Goal: Task Accomplishment & Management: Complete application form

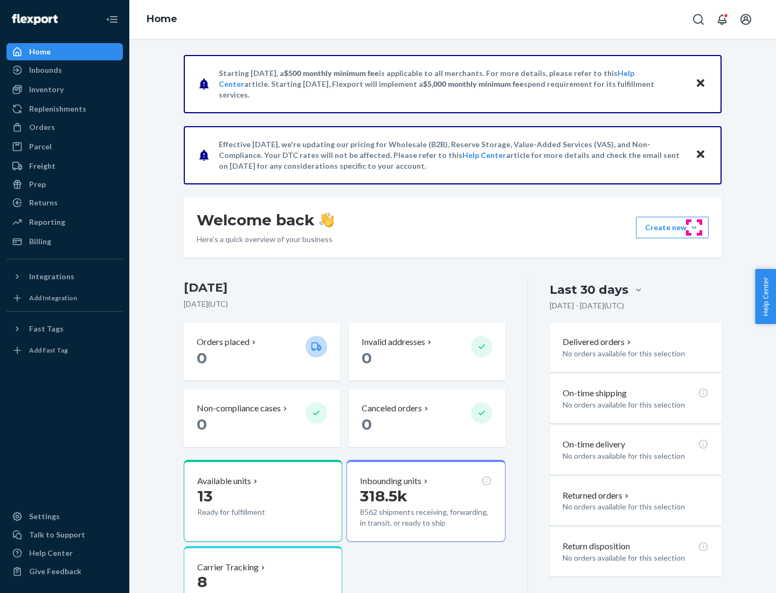
click at [694, 227] on button "Create new Create new inbound Create new order Create new product" at bounding box center [672, 228] width 73 height 22
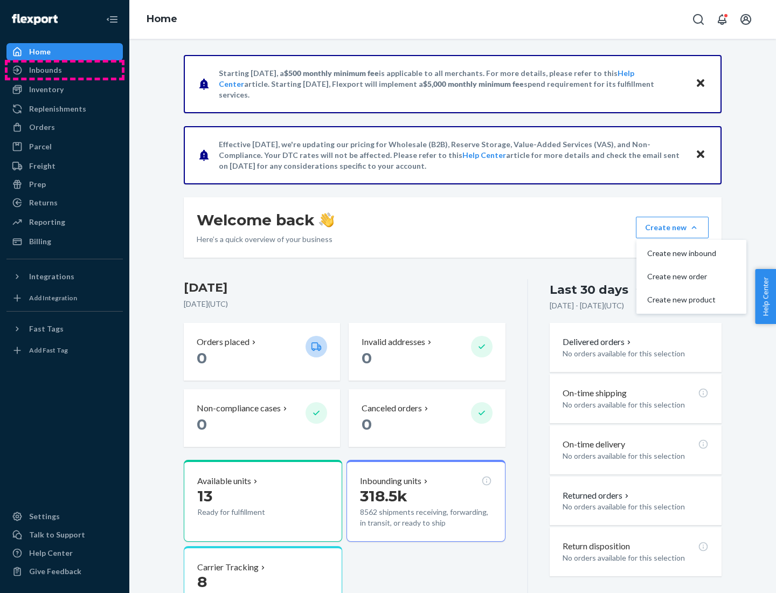
click at [65, 70] on div "Inbounds" at bounding box center [65, 69] width 114 height 15
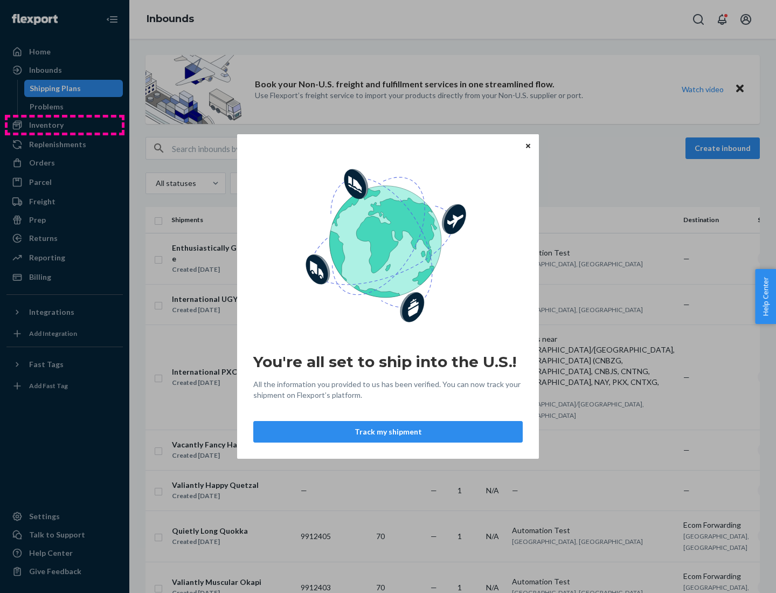
click at [65, 125] on div "You're all set to ship into the U.S.! All the information you provided to us ha…" at bounding box center [388, 296] width 776 height 593
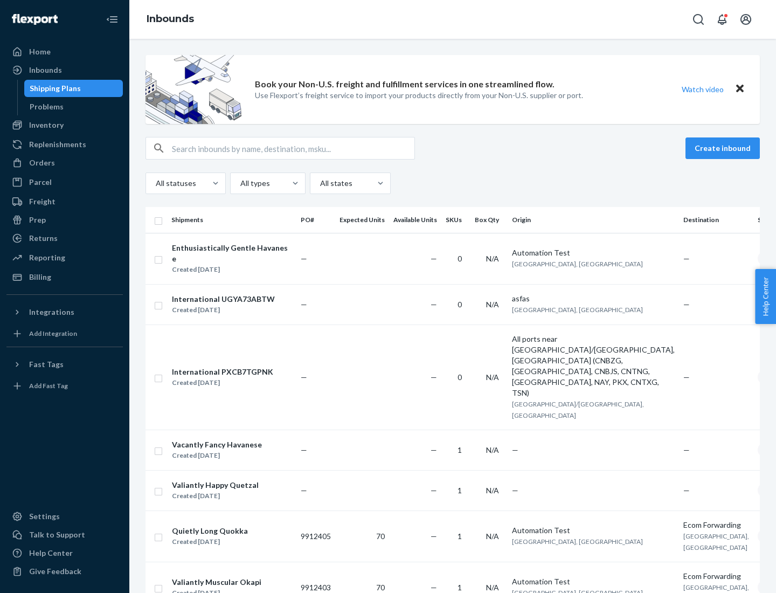
click at [452, 19] on div "Inbounds" at bounding box center [452, 19] width 646 height 39
click at [452, 183] on div "All statuses All types All states" at bounding box center [452, 183] width 614 height 22
click at [53, 88] on div "Shipping Plans" at bounding box center [55, 88] width 51 height 11
click at [724, 148] on button "Create inbound" at bounding box center [722, 148] width 74 height 22
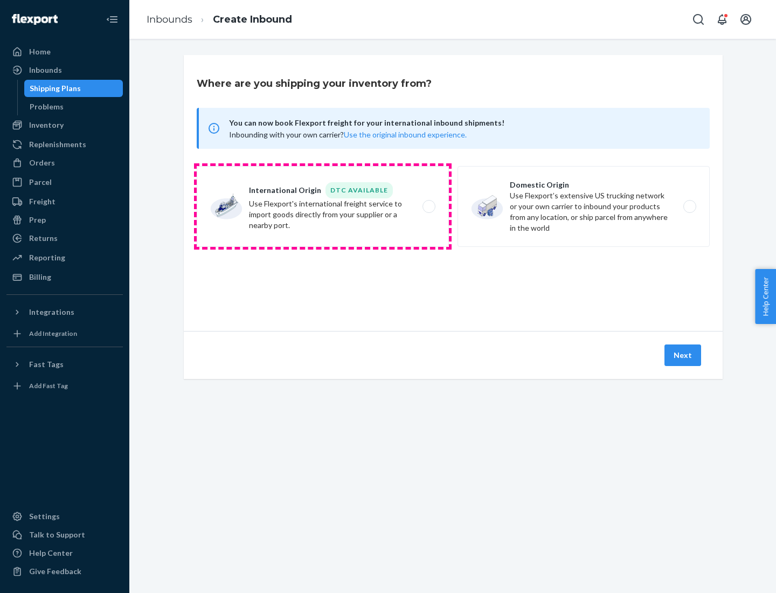
click at [323, 206] on label "International Origin DTC Available Use Flexport's international freight service…" at bounding box center [323, 206] width 252 height 81
click at [428, 206] on input "International Origin DTC Available Use Flexport's international freight service…" at bounding box center [431, 206] width 7 height 7
radio input "true"
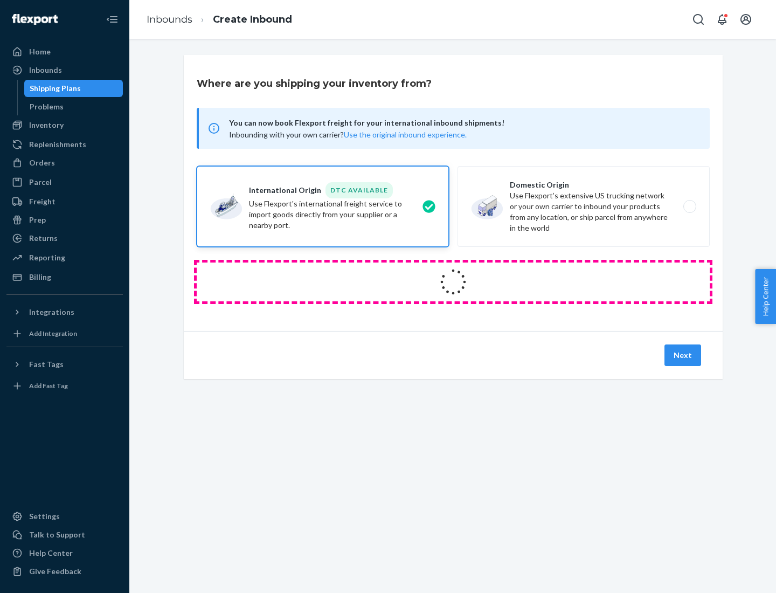
click at [453, 282] on icon at bounding box center [453, 282] width 32 height 32
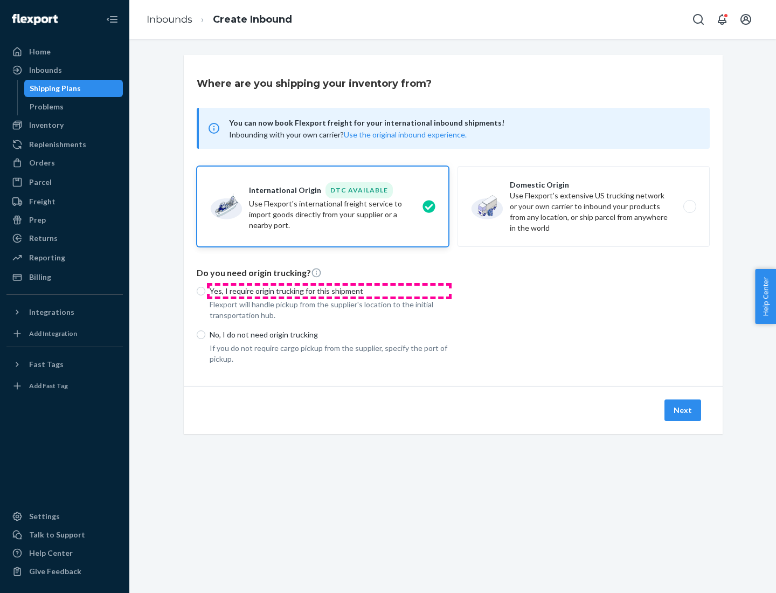
click at [329, 290] on p "Yes, I require origin trucking for this shipment" at bounding box center [329, 291] width 239 height 11
click at [205, 290] on input "Yes, I require origin trucking for this shipment" at bounding box center [201, 291] width 9 height 9
radio input "true"
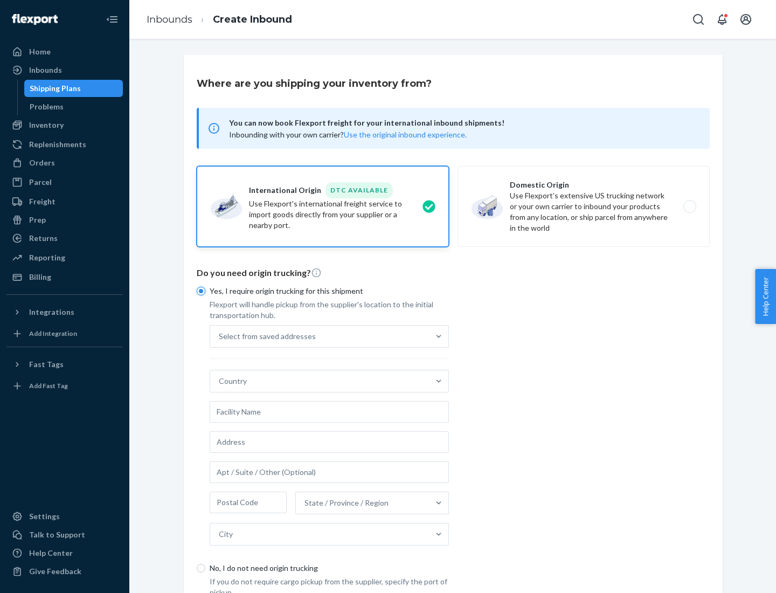
scroll to position [20, 0]
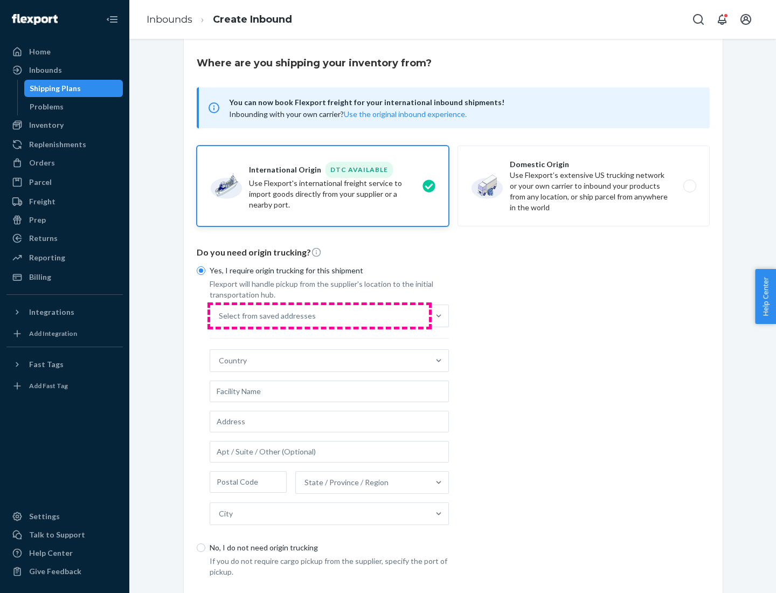
click at [319, 315] on div "Select from saved addresses" at bounding box center [319, 316] width 219 height 22
click at [220, 315] on input "Select from saved addresses" at bounding box center [219, 315] width 1 height 11
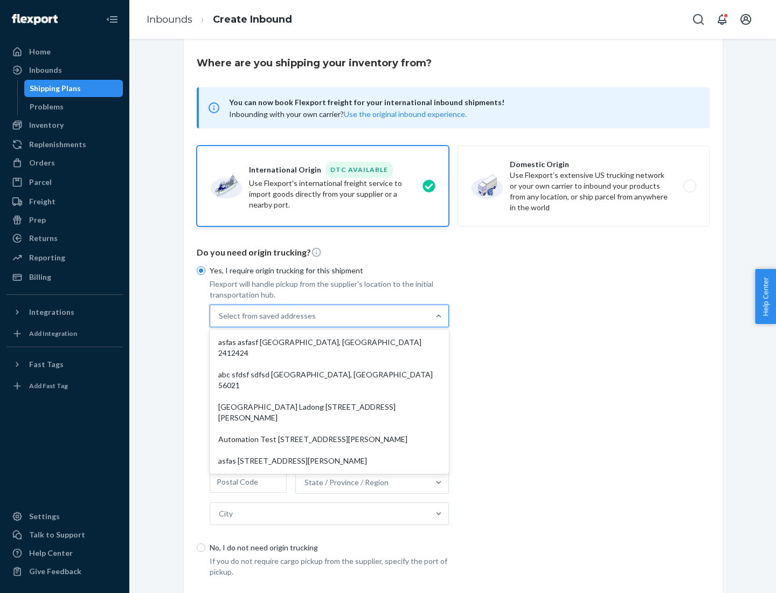
scroll to position [47, 0]
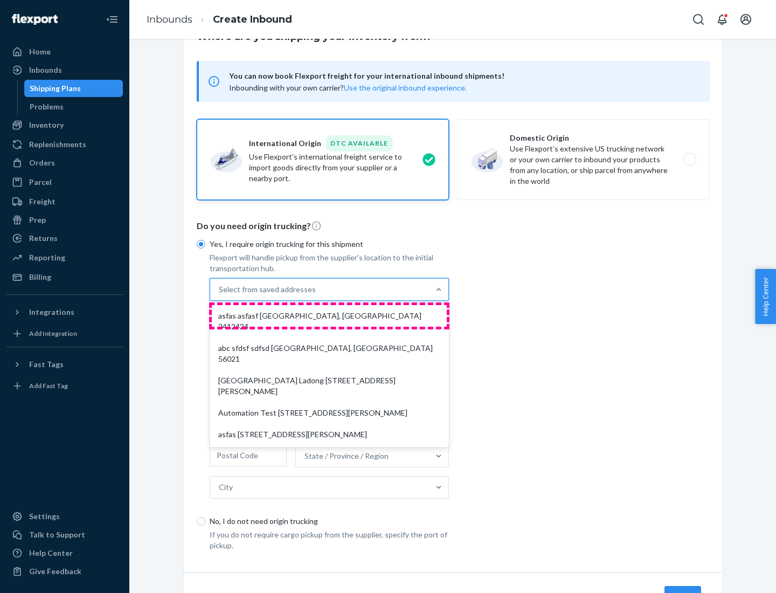
click at [329, 315] on div "asfas asfasf [GEOGRAPHIC_DATA], [GEOGRAPHIC_DATA] 2412424" at bounding box center [329, 321] width 235 height 32
click at [220, 295] on input "option asfas asfasf [GEOGRAPHIC_DATA], [GEOGRAPHIC_DATA] 2412424 focused, 1 of …" at bounding box center [219, 289] width 1 height 11
type input "asfas"
type input "asfasf"
type input "2412424"
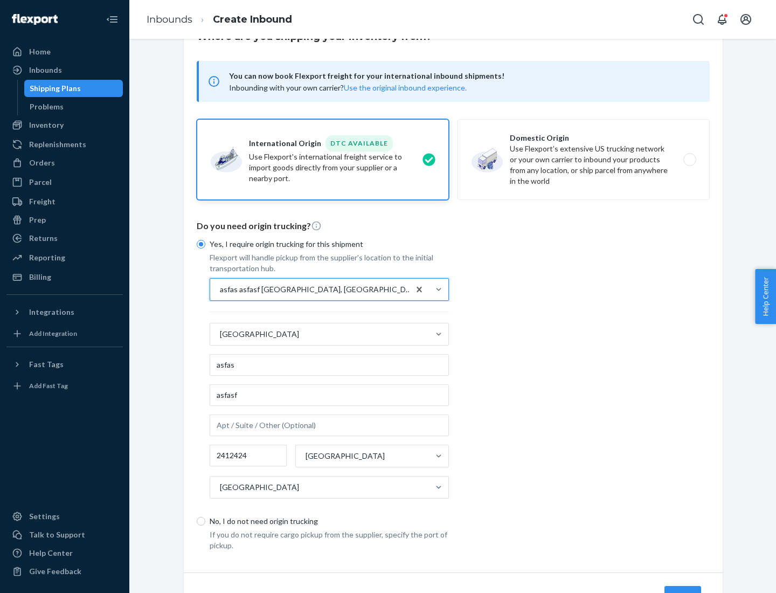
scroll to position [100, 0]
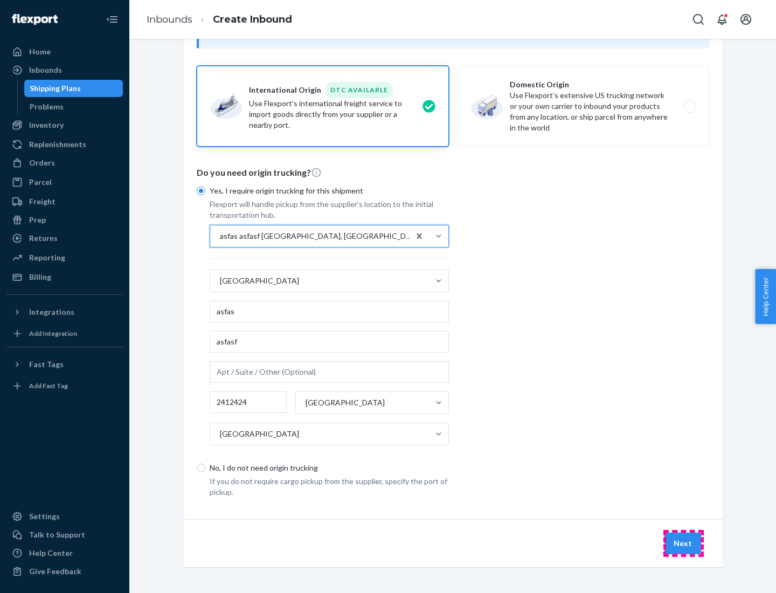
click at [683, 542] on button "Next" at bounding box center [682, 543] width 37 height 22
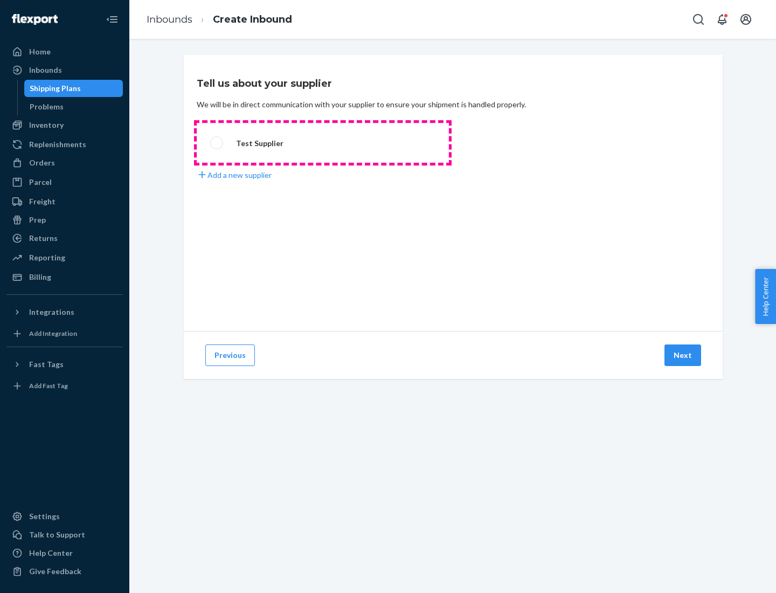
click at [323, 143] on label "Test Supplier" at bounding box center [323, 143] width 252 height 40
click at [217, 143] on input "Test Supplier" at bounding box center [213, 143] width 7 height 7
radio input "true"
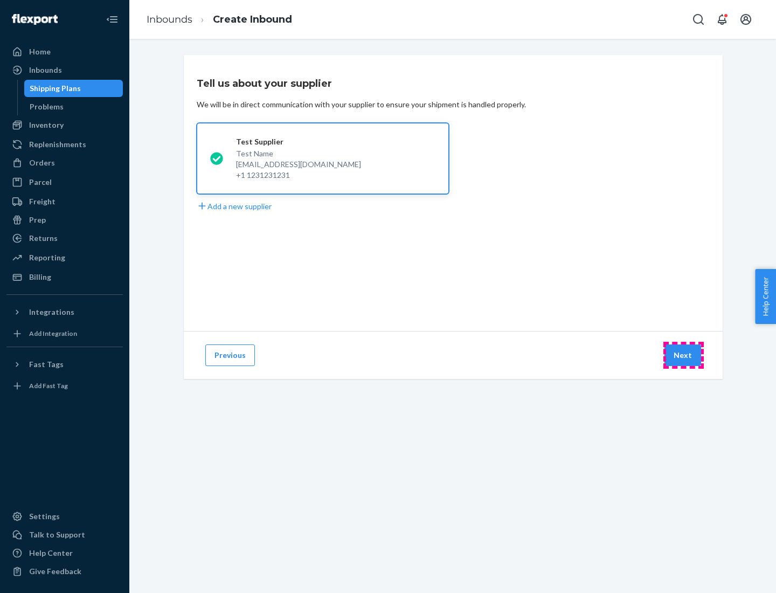
click at [683, 355] on button "Next" at bounding box center [682, 355] width 37 height 22
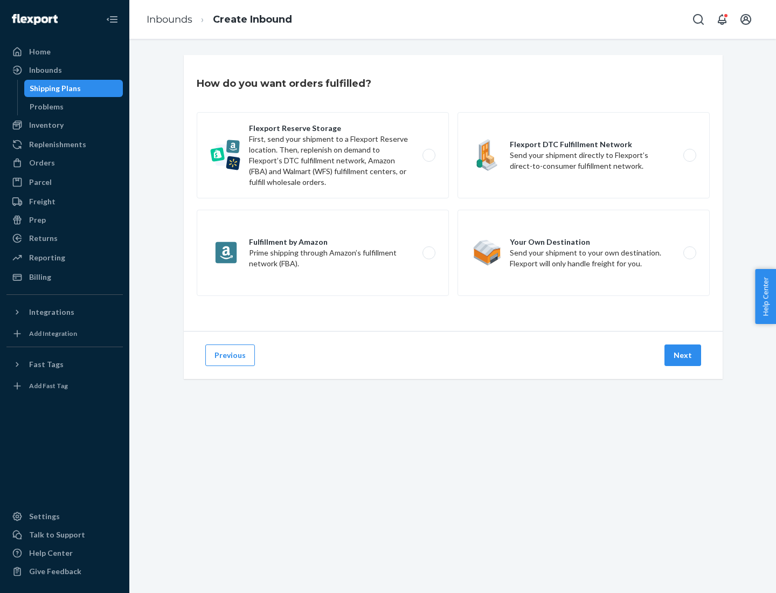
click at [323, 253] on label "Fulfillment by Amazon Prime shipping through Amazon’s fulfillment network (FBA)." at bounding box center [323, 253] width 252 height 86
click at [428, 253] on input "Fulfillment by Amazon Prime shipping through Amazon’s fulfillment network (FBA)." at bounding box center [431, 252] width 7 height 7
radio input "true"
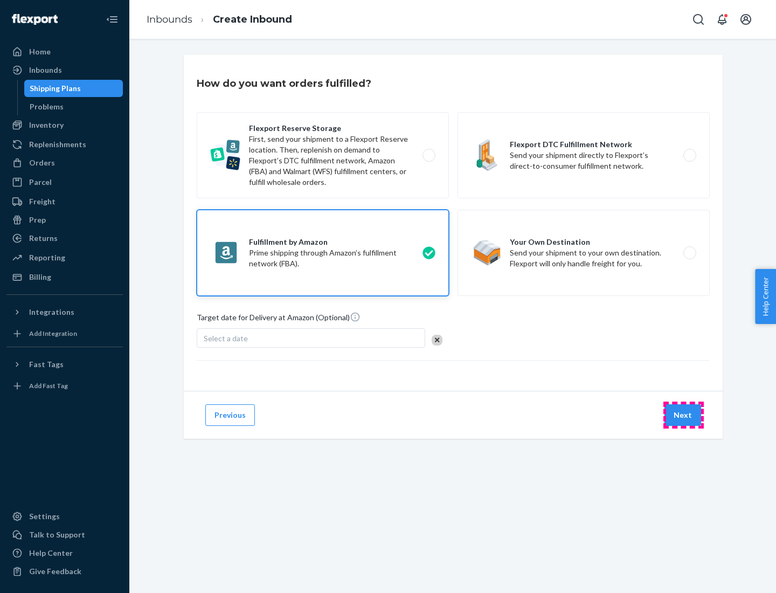
click at [683, 415] on button "Next" at bounding box center [682, 415] width 37 height 22
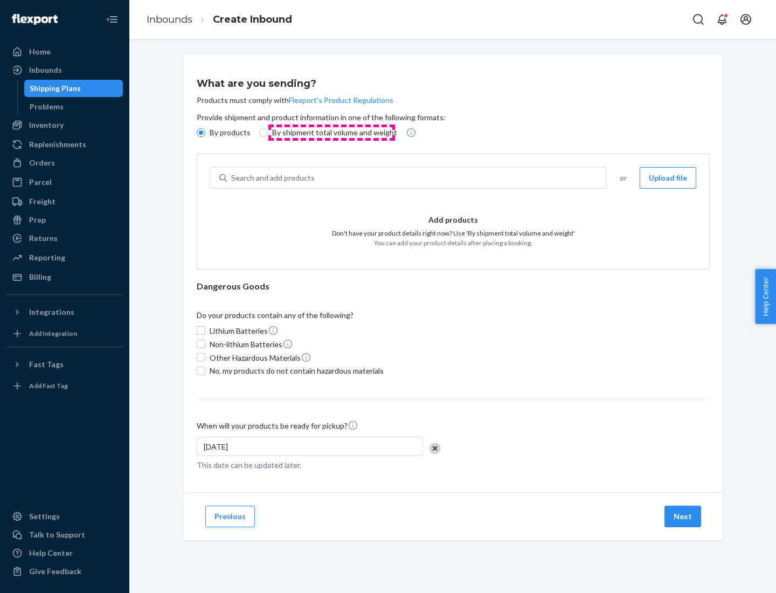
click at [331, 133] on p "By shipment total volume and weight" at bounding box center [334, 132] width 125 height 11
click at [268, 133] on input "By shipment total volume and weight" at bounding box center [263, 132] width 9 height 9
radio input "true"
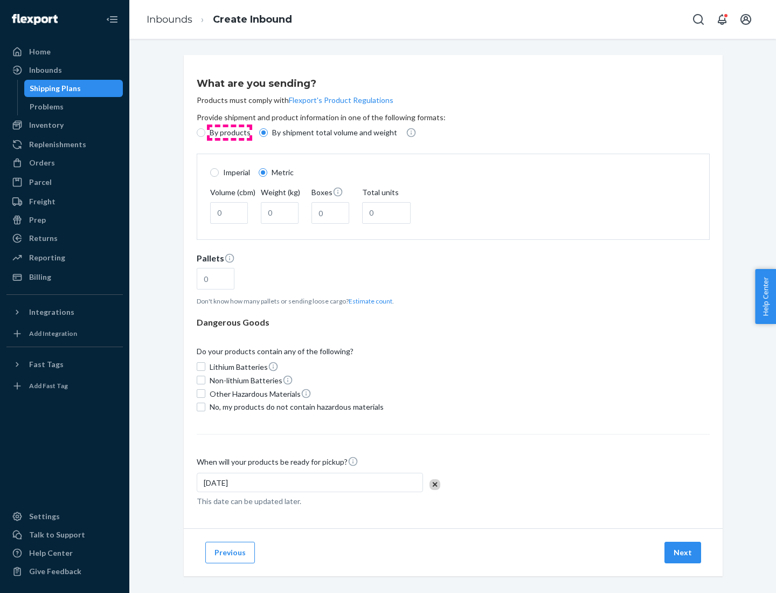
click at [229, 133] on p "By products" at bounding box center [230, 132] width 41 height 11
click at [205, 133] on input "By products" at bounding box center [201, 132] width 9 height 9
radio input "true"
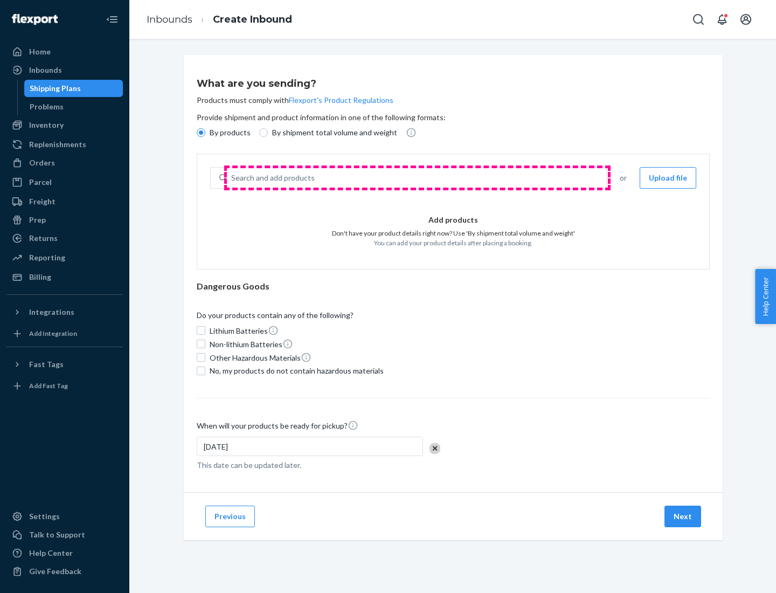
click at [417, 178] on div "Search and add products" at bounding box center [416, 177] width 379 height 19
click at [232, 178] on input "Search and add products" at bounding box center [231, 177] width 1 height 11
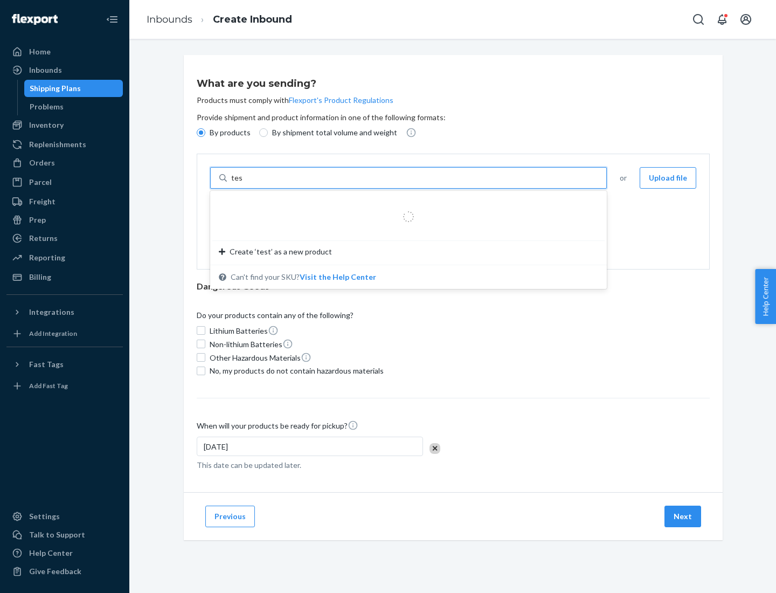
type input "test"
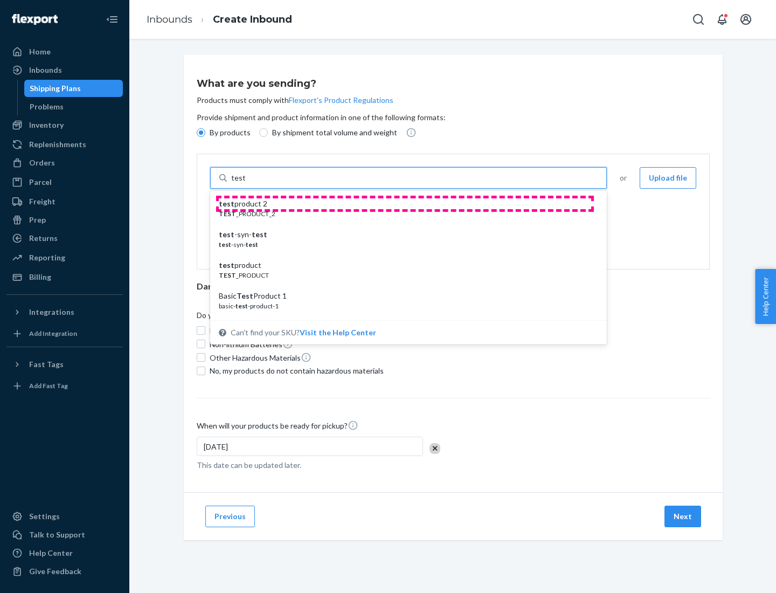
click at [405, 204] on div "test product 2" at bounding box center [404, 203] width 371 height 11
click at [245, 183] on input "test" at bounding box center [238, 177] width 14 height 11
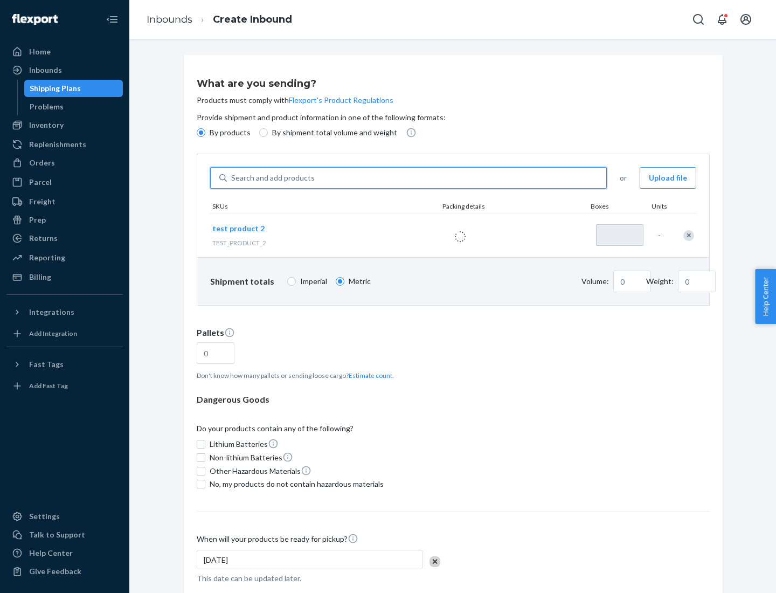
type input "1"
type input "0.02"
type input "22.23"
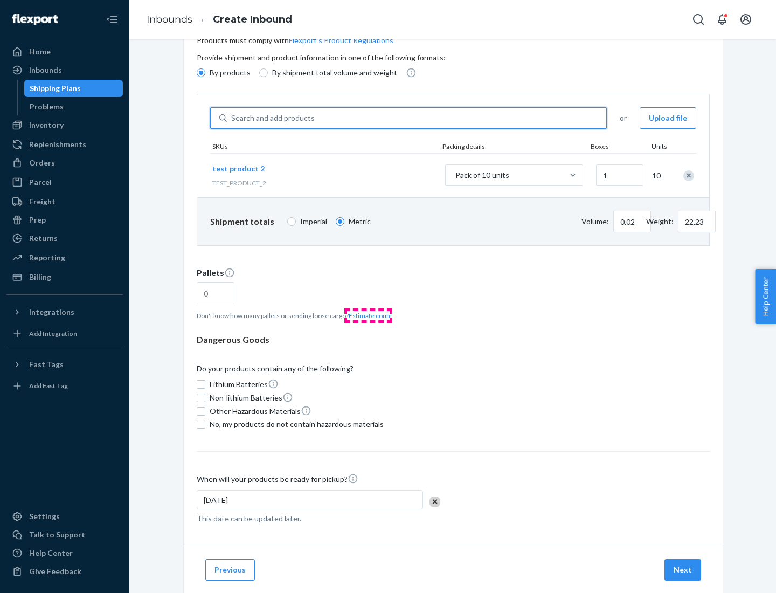
click at [368, 315] on button "Estimate count" at bounding box center [371, 315] width 44 height 9
type input "1"
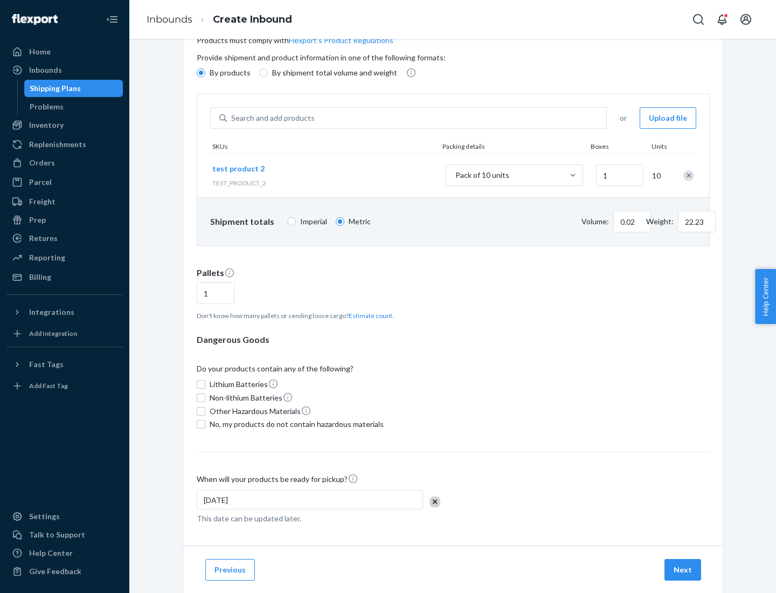
scroll to position [86, 0]
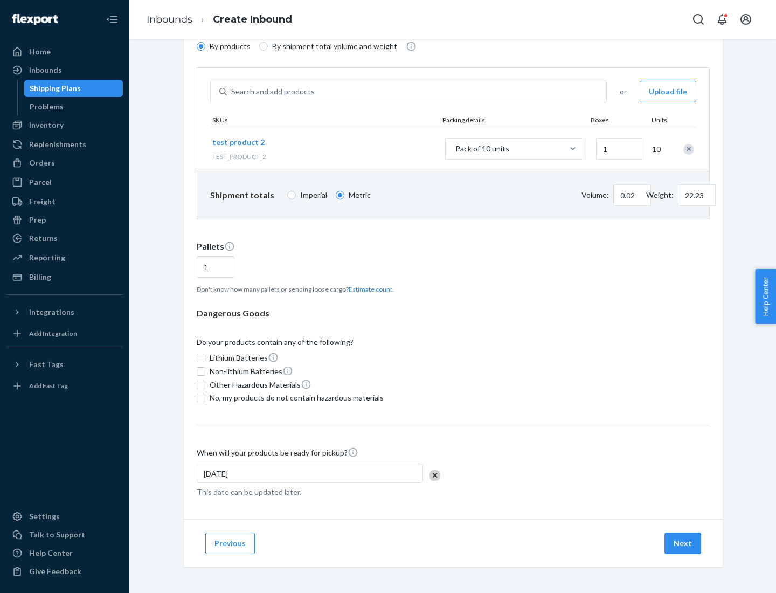
click at [295, 398] on span "No, my products do not contain hazardous materials" at bounding box center [297, 397] width 174 height 11
click at [205, 398] on input "No, my products do not contain hazardous materials" at bounding box center [201, 397] width 9 height 9
checkbox input "true"
click at [683, 543] on button "Next" at bounding box center [682, 543] width 37 height 22
